Goal: Find specific page/section: Locate a particular part of the current website

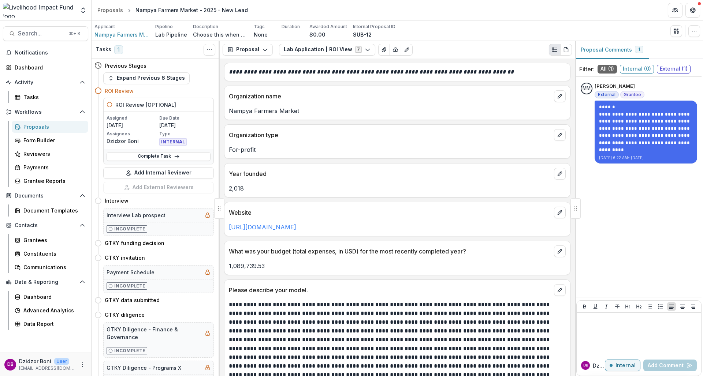
scroll to position [687, 0]
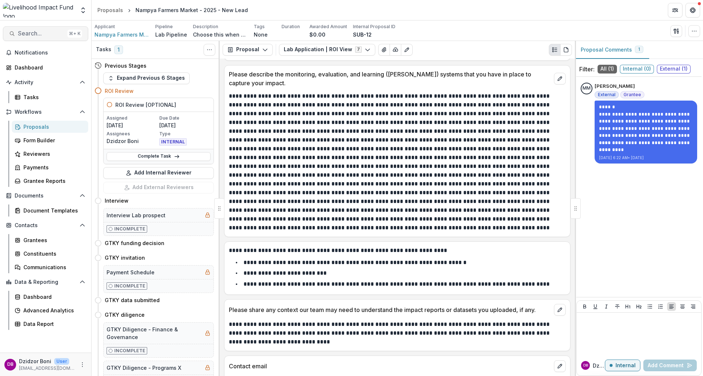
click at [29, 34] on span "Search..." at bounding box center [41, 33] width 46 height 7
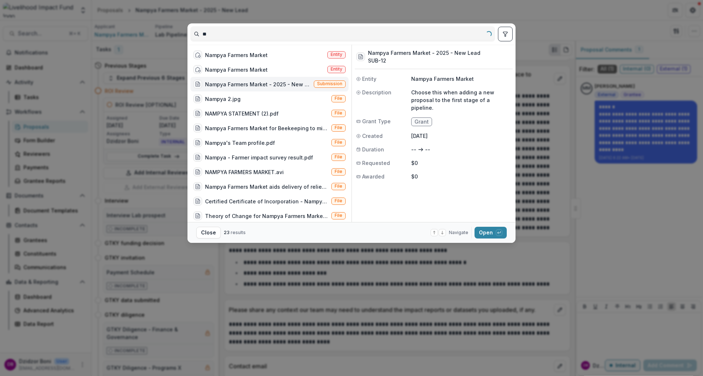
type input "*"
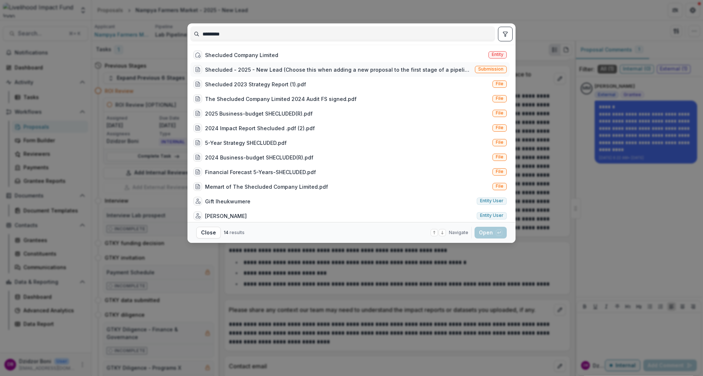
type input "*********"
click at [302, 74] on div "Shecluded - 2025 - New Lead (Choose this when adding a new proposal to the firs…" at bounding box center [349, 69] width 319 height 15
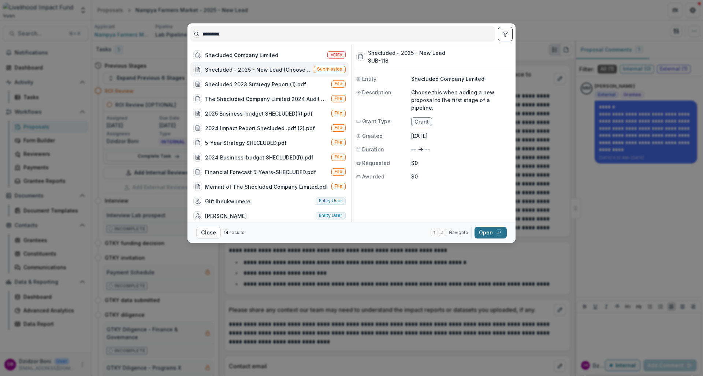
click at [482, 234] on button "Open with enter key" at bounding box center [490, 233] width 32 height 12
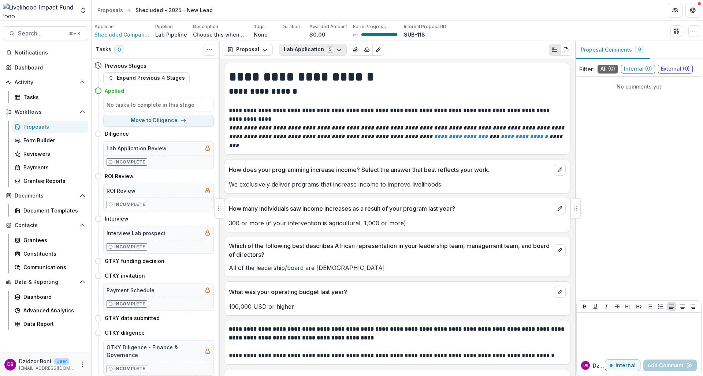
click at [336, 50] on icon "button" at bounding box center [339, 50] width 6 height 6
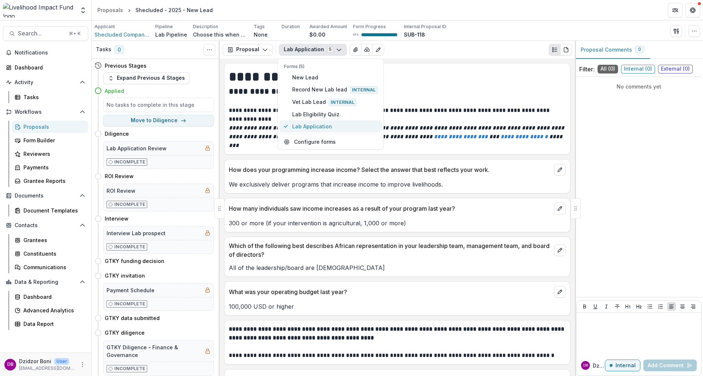
click at [317, 128] on span "Lab Application" at bounding box center [334, 127] width 85 height 8
click at [401, 102] on p at bounding box center [397, 101] width 337 height 9
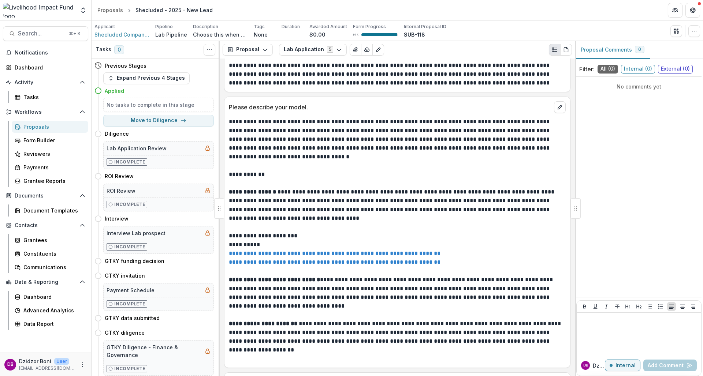
scroll to position [1418, 0]
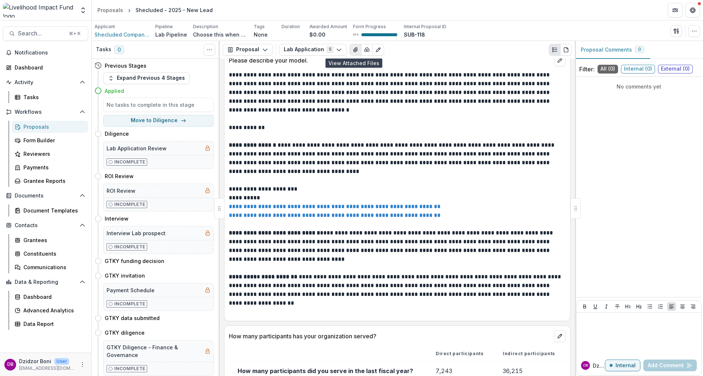
click at [355, 51] on icon "View Attached Files" at bounding box center [355, 50] width 6 height 6
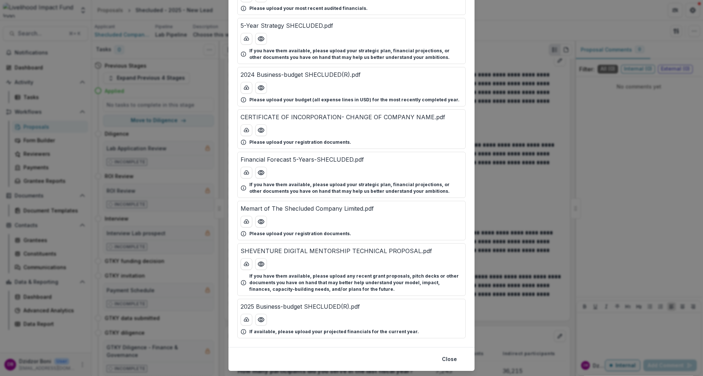
scroll to position [189, 0]
